Goal: Complete application form

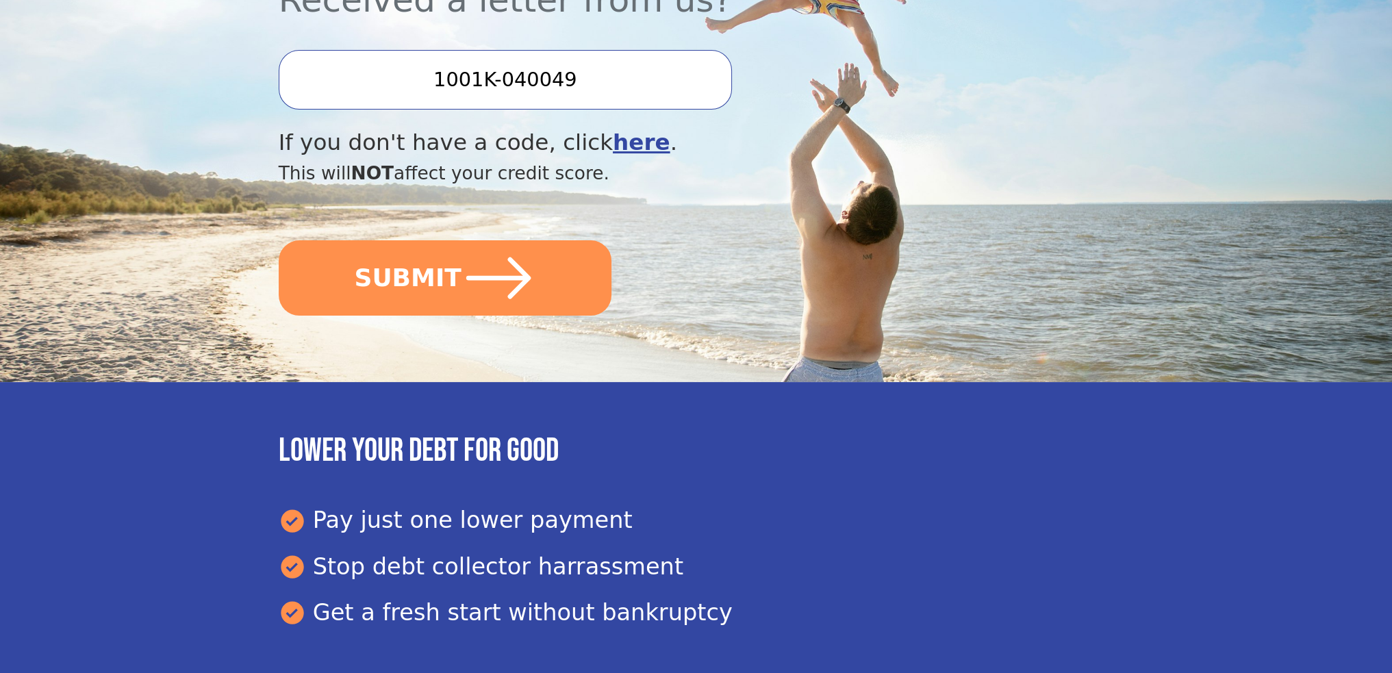
scroll to position [479, 0]
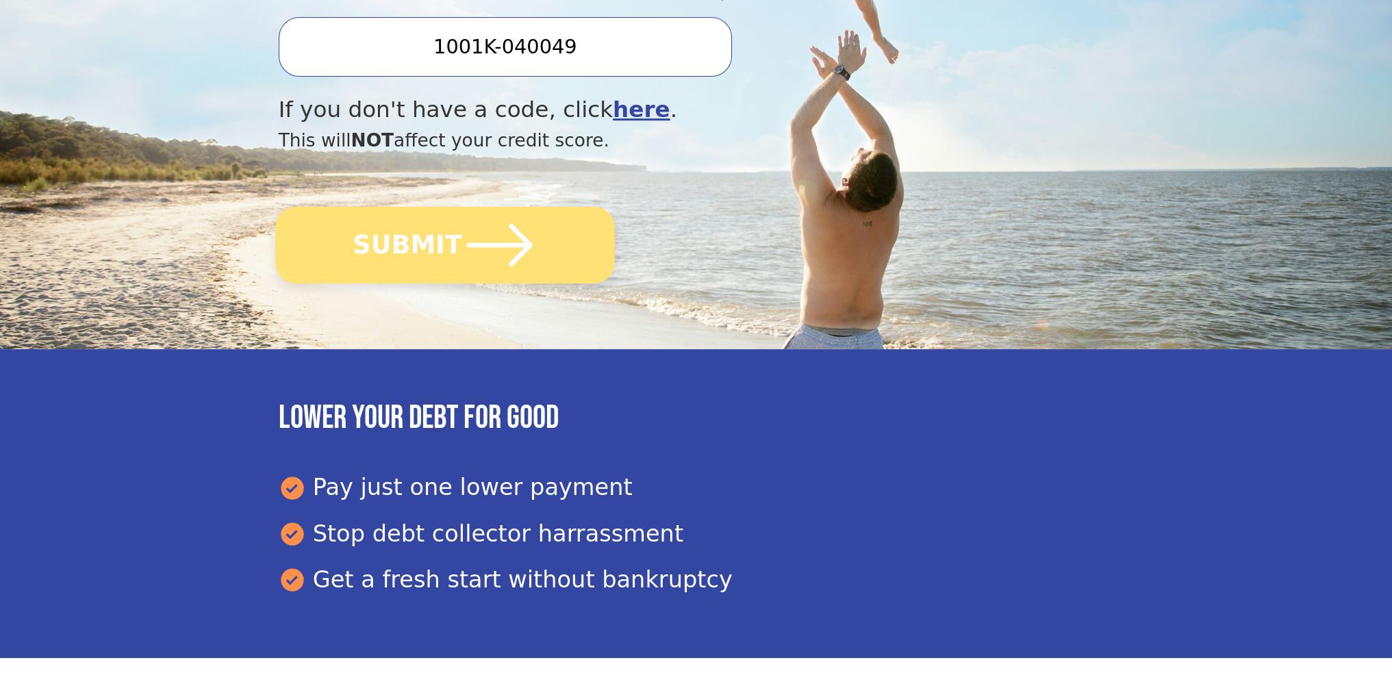
click at [488, 234] on icon "submit" at bounding box center [499, 245] width 75 height 75
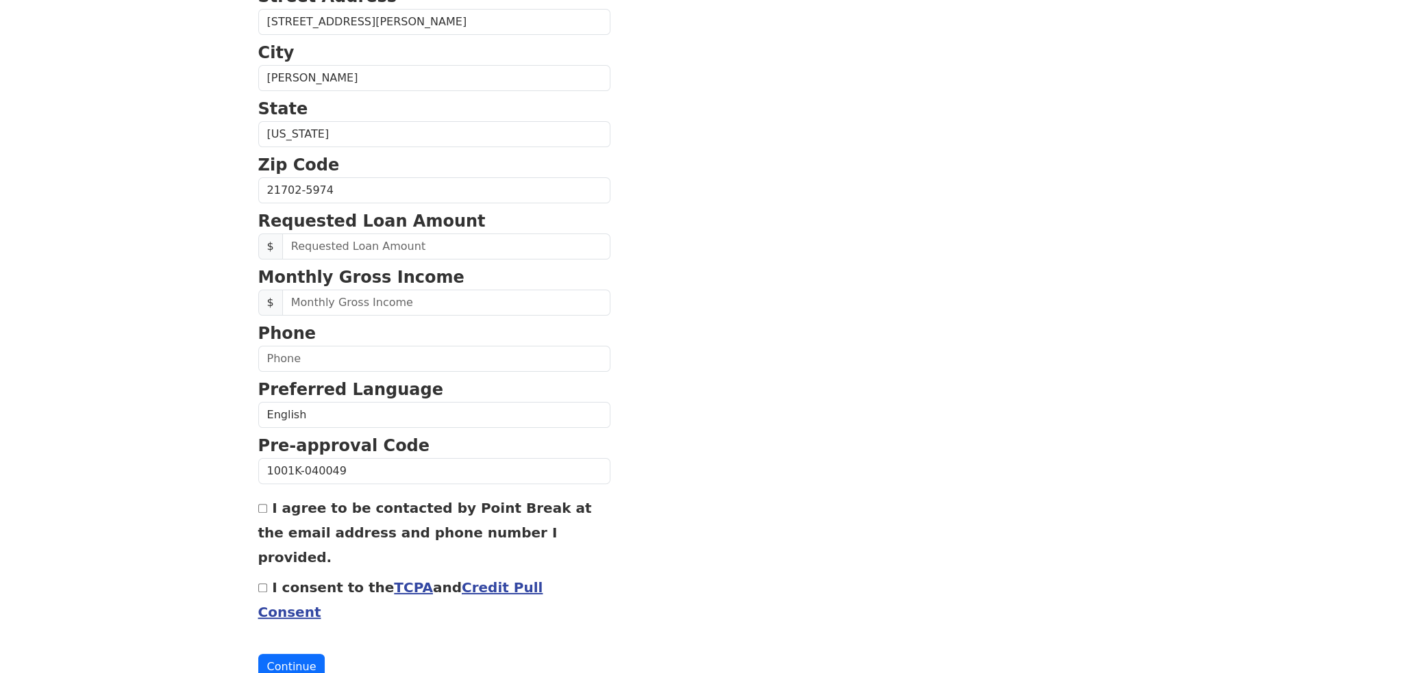
scroll to position [412, 0]
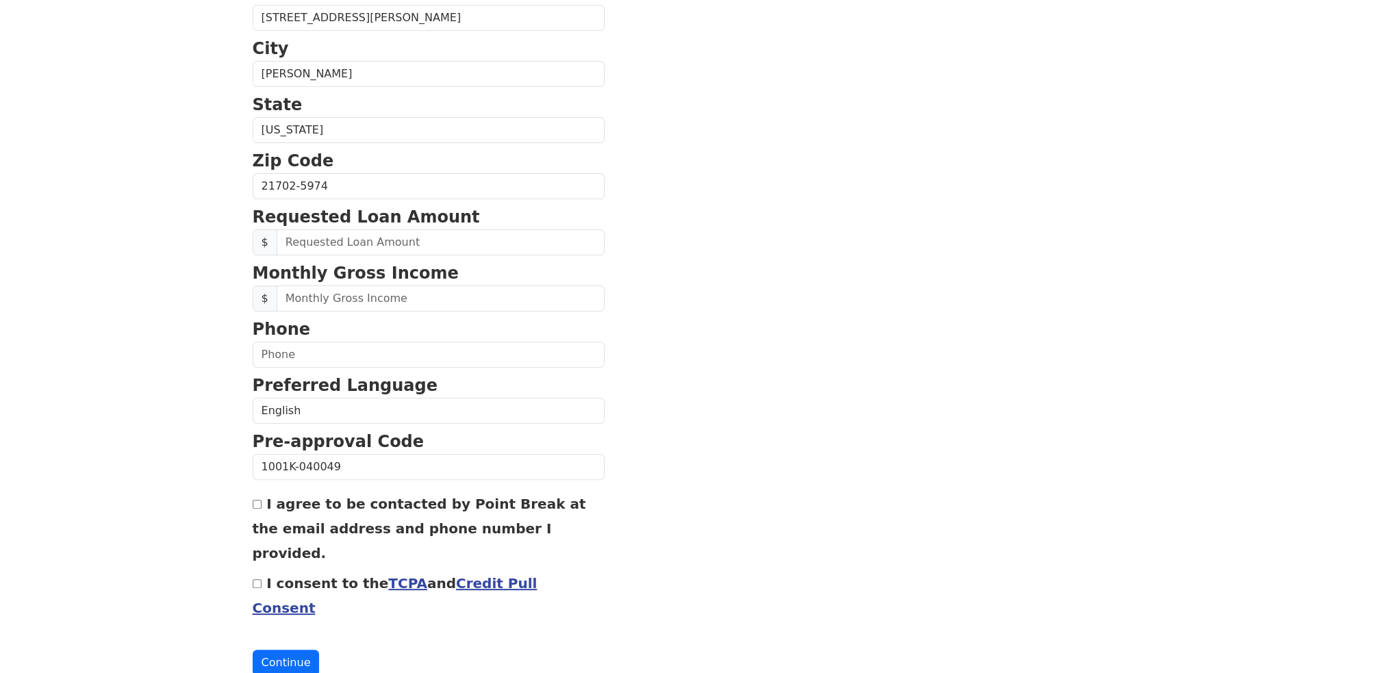
click at [486, 575] on link "Credit Pull Consent" at bounding box center [395, 595] width 285 height 41
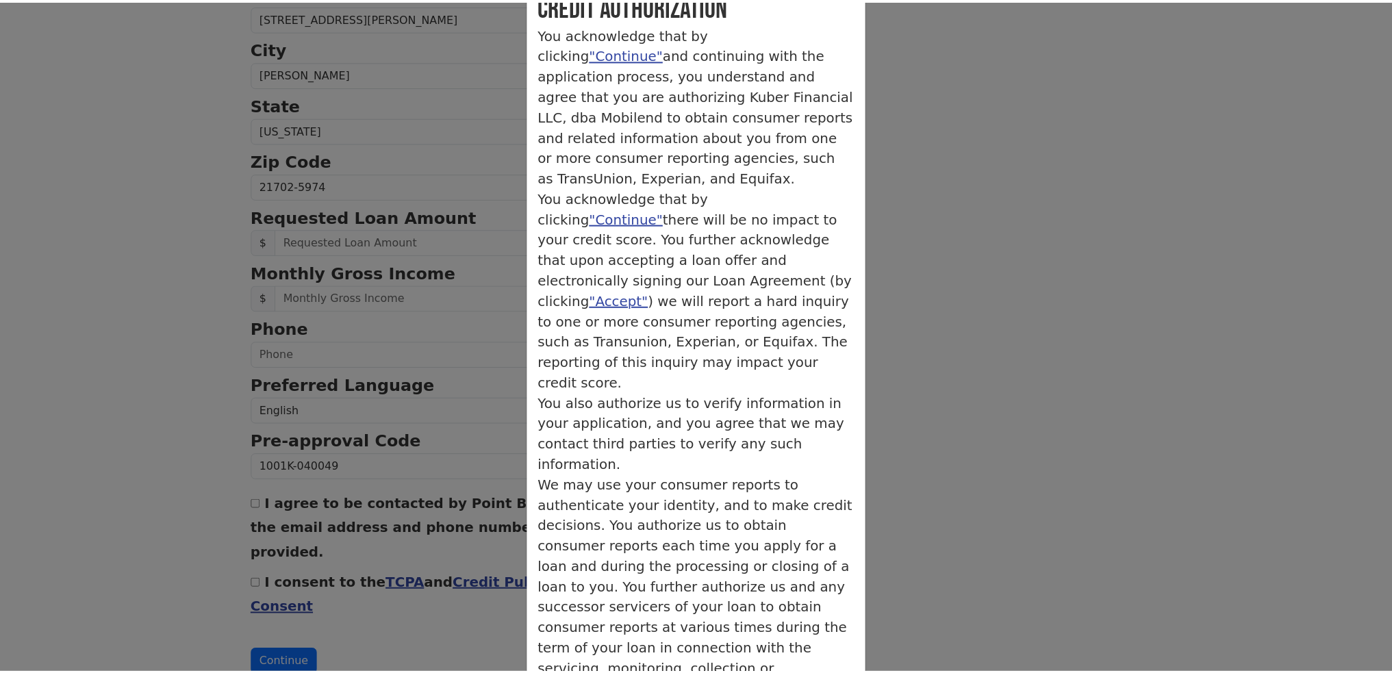
scroll to position [97, 0]
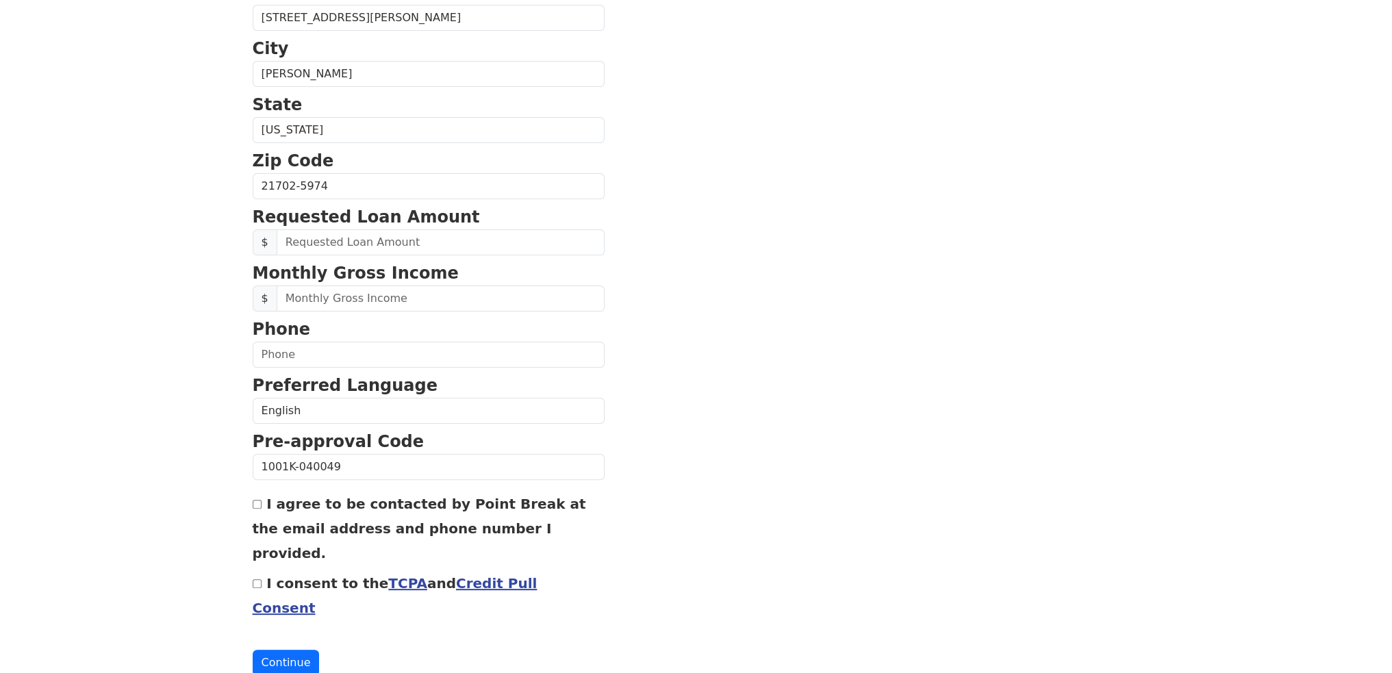
click at [388, 575] on link "TCPA" at bounding box center [407, 583] width 39 height 16
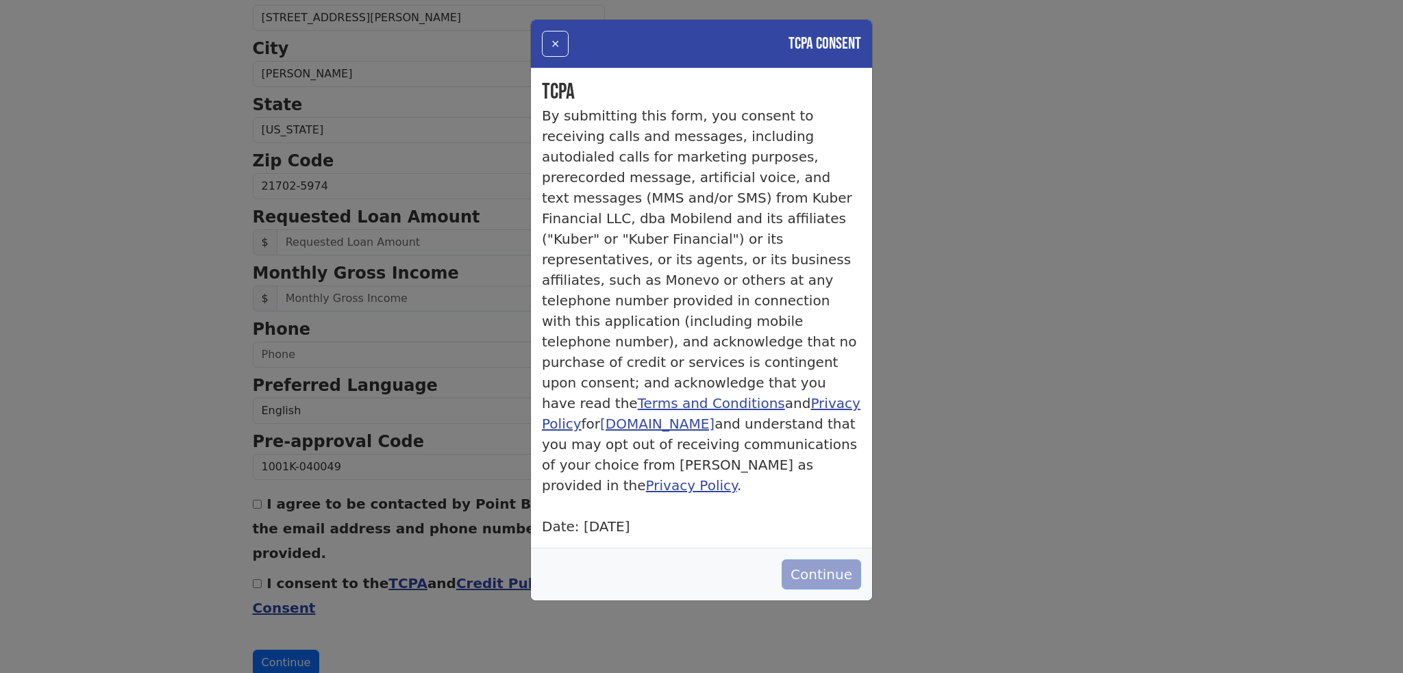
click at [815, 560] on button "Continue" at bounding box center [820, 575] width 79 height 30
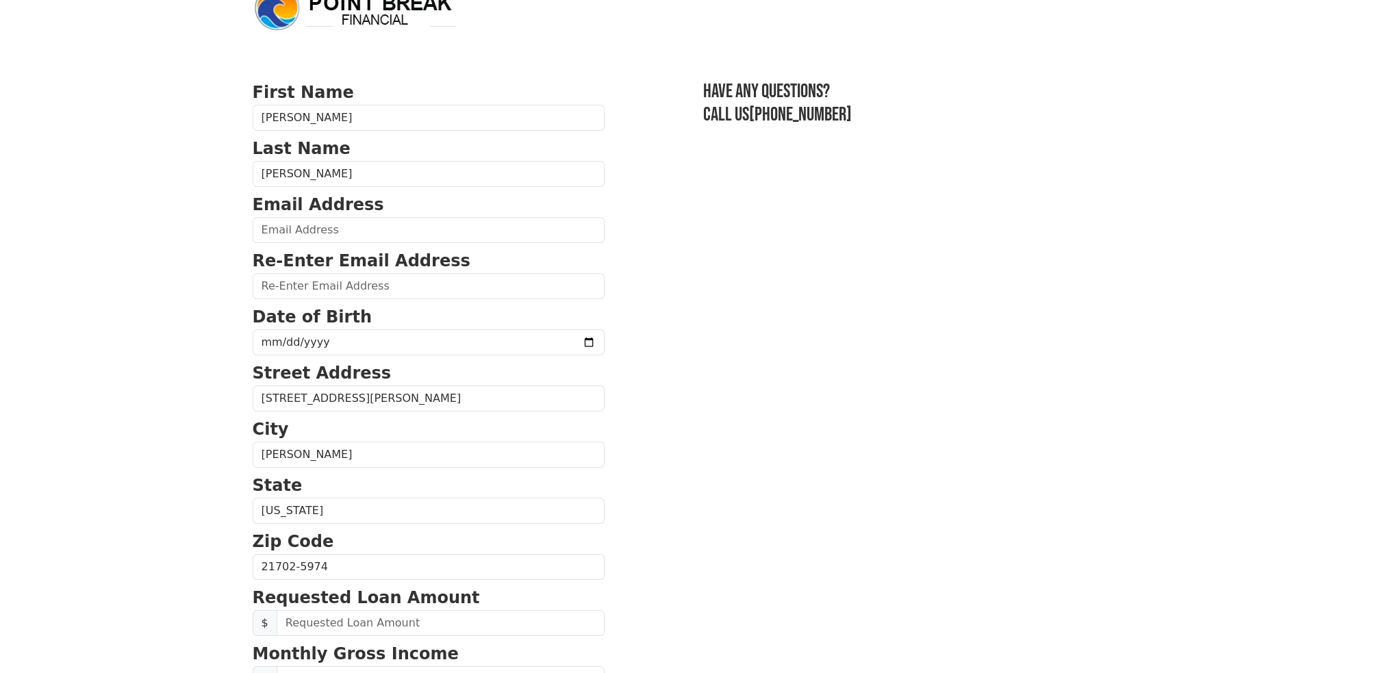
scroll to position [0, 0]
